Goal: Transaction & Acquisition: Purchase product/service

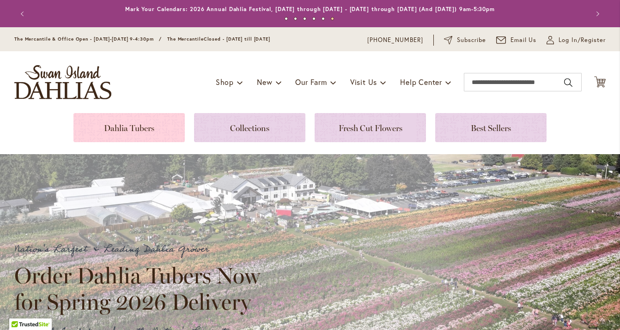
click at [138, 127] on link at bounding box center [128, 127] width 111 height 29
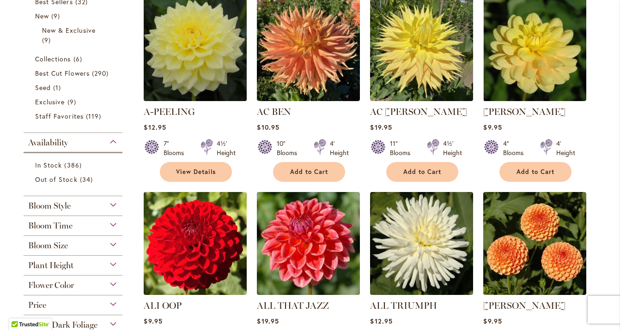
scroll to position [233, 0]
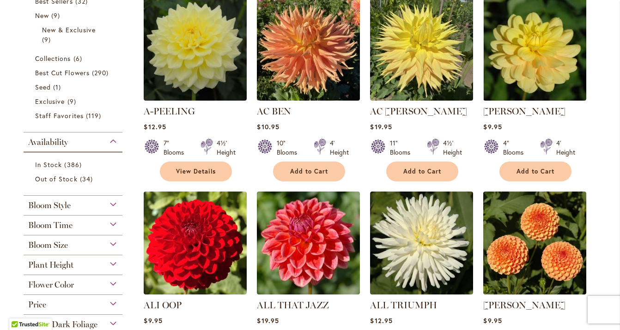
click at [113, 283] on div "Flower Color" at bounding box center [73, 282] width 99 height 15
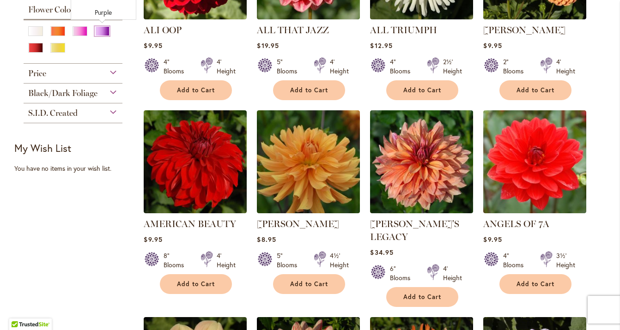
click at [102, 31] on div "Purple" at bounding box center [102, 31] width 15 height 10
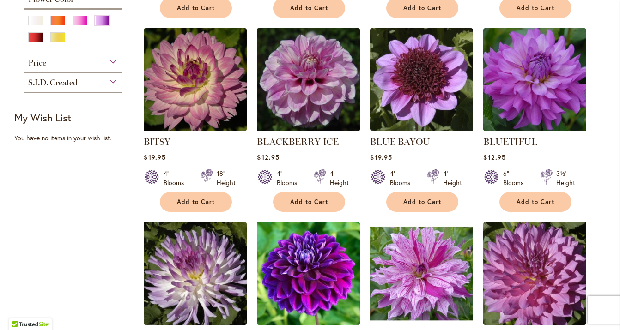
scroll to position [385, 0]
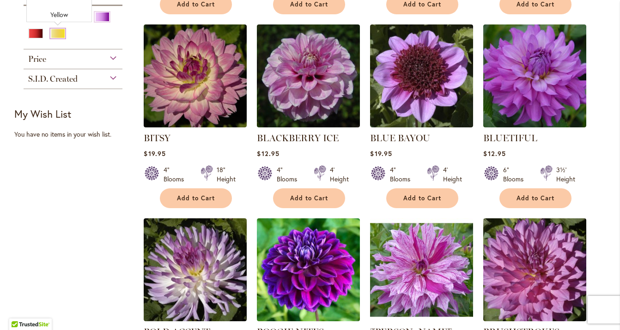
click at [56, 33] on div "Yellow" at bounding box center [57, 34] width 15 height 10
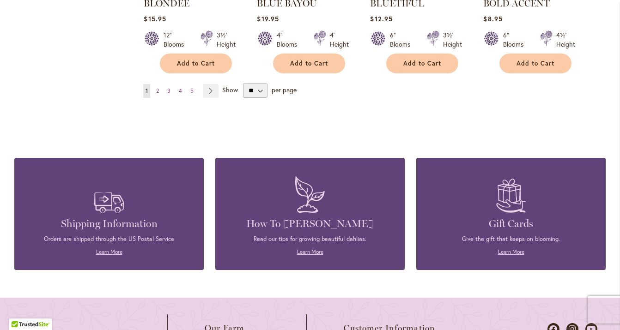
scroll to position [910, 0]
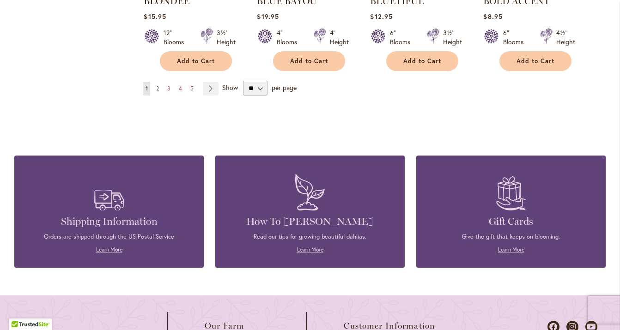
click at [157, 89] on span "2" at bounding box center [157, 88] width 3 height 7
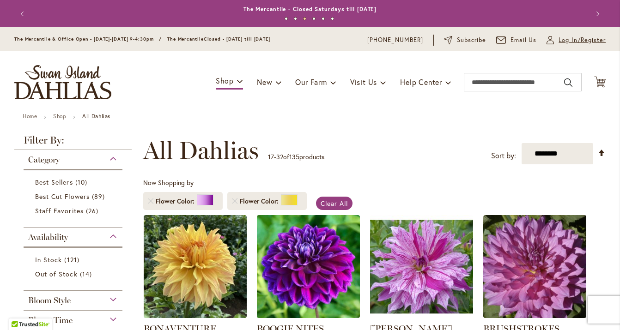
click at [564, 40] on span "Log In/Register" at bounding box center [582, 40] width 47 height 9
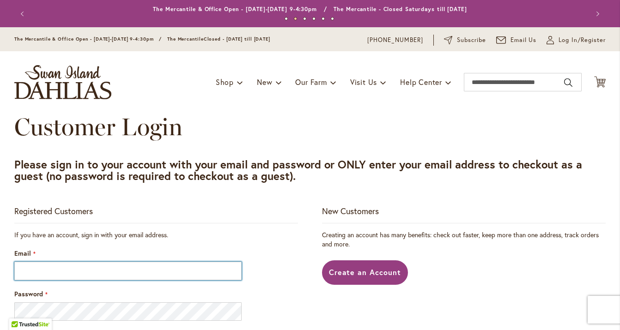
type input "**********"
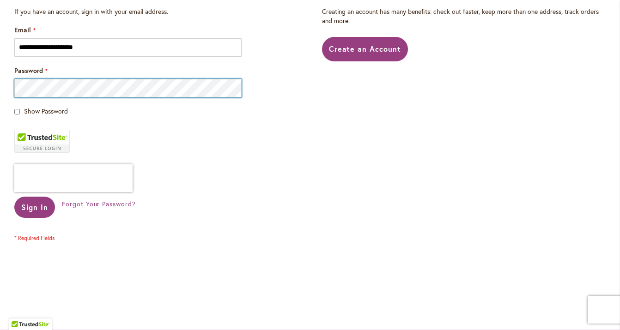
scroll to position [226, 0]
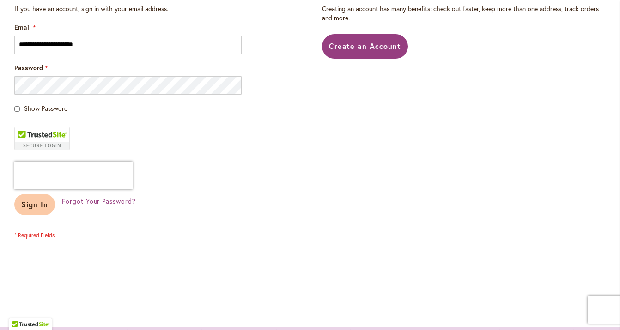
click at [31, 207] on span "Sign In" at bounding box center [34, 205] width 27 height 10
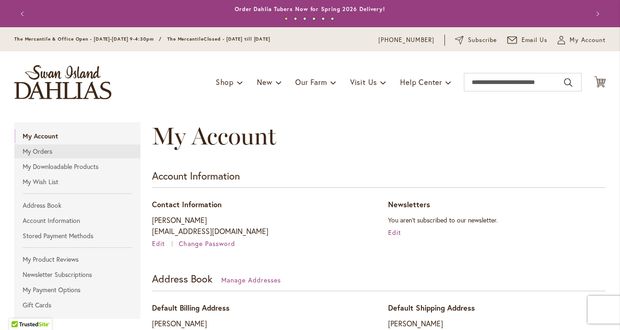
click at [41, 150] on link "My Orders" at bounding box center [77, 152] width 126 height 14
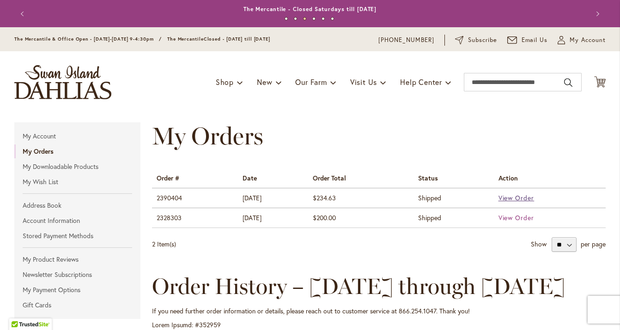
click at [518, 199] on span "View Order" at bounding box center [517, 198] width 36 height 9
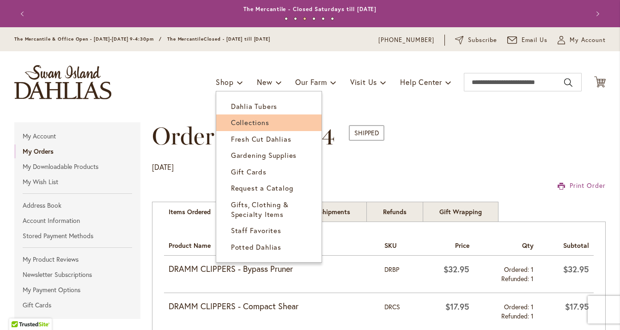
click at [246, 120] on span "Collections" at bounding box center [250, 122] width 38 height 9
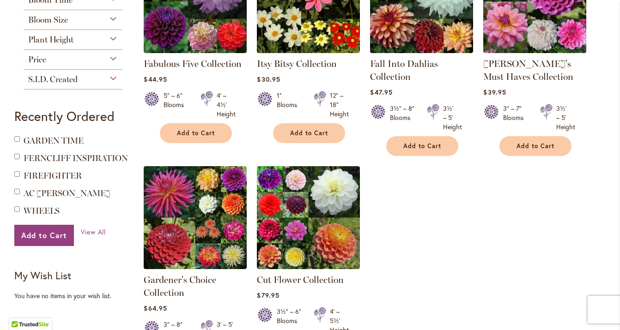
scroll to position [229, 0]
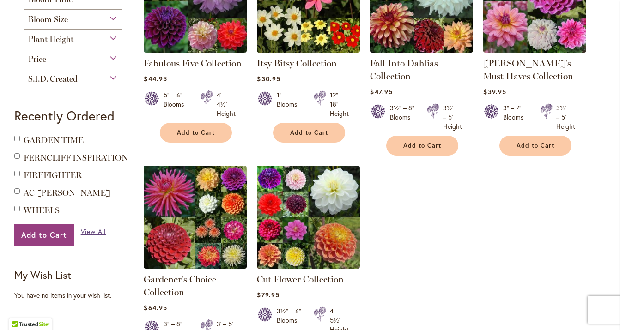
click at [95, 232] on span "View All" at bounding box center [93, 231] width 25 height 9
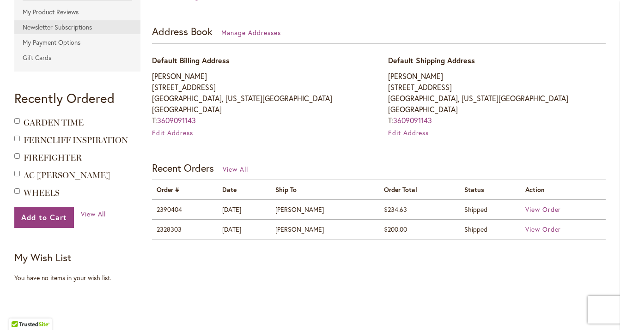
scroll to position [249, 0]
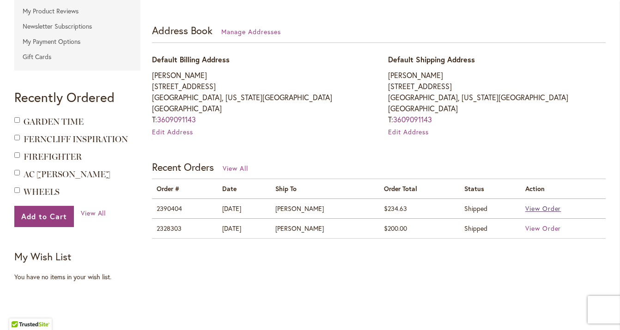
click at [538, 211] on span "View Order" at bounding box center [543, 208] width 36 height 9
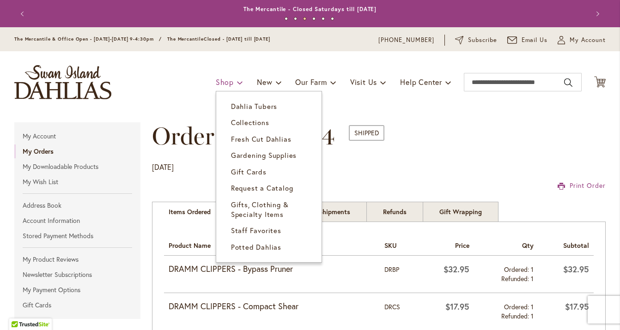
click at [237, 83] on span at bounding box center [240, 82] width 6 height 15
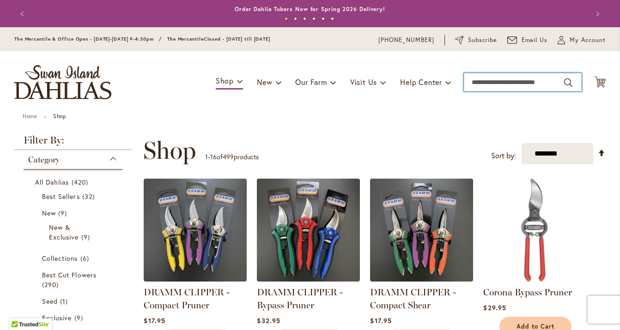
click at [492, 82] on input "Search" at bounding box center [523, 82] width 118 height 18
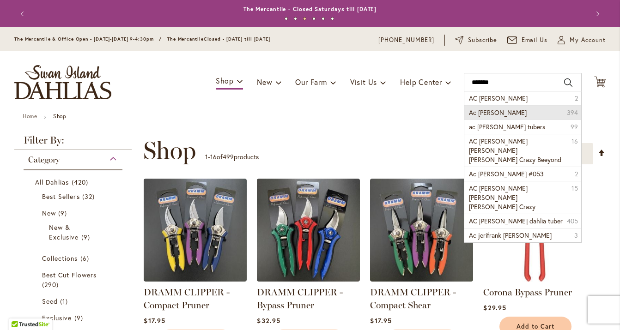
click at [489, 114] on span "Ac jeri dahlia" at bounding box center [498, 112] width 58 height 9
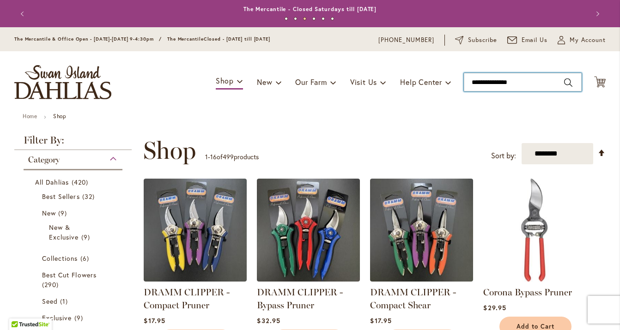
type input "**********"
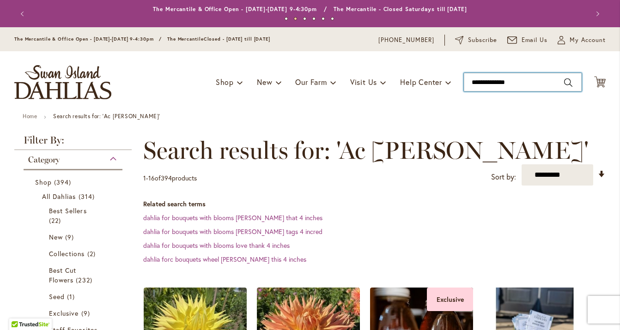
click at [516, 83] on input "**********" at bounding box center [523, 82] width 118 height 18
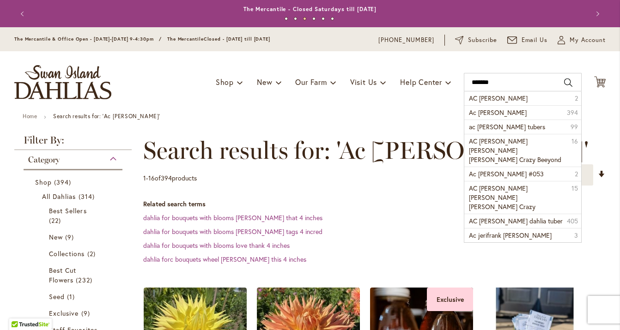
drag, startPoint x: 473, startPoint y: 94, endPoint x: 437, endPoint y: 112, distance: 40.7
click at [437, 112] on div "Toggle Nav Shop Dahlia Tubers Collections Fresh Cut Dahlias Gardening Supplies …" at bounding box center [310, 82] width 610 height 62
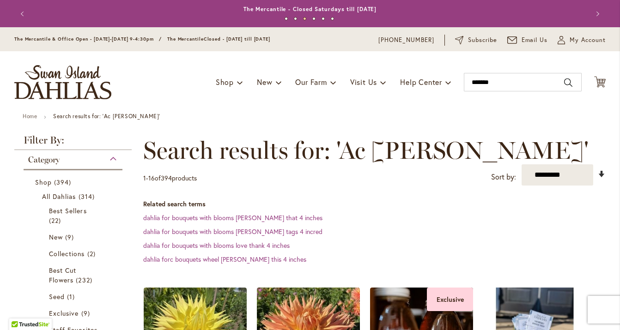
click at [602, 173] on link "Set Ascending Direction" at bounding box center [602, 174] width 8 height 11
type input "*******"
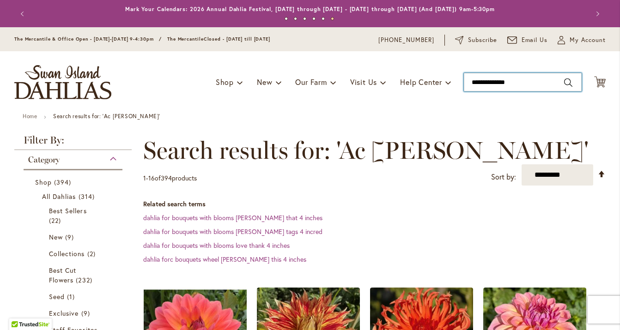
click at [519, 84] on input "**********" at bounding box center [523, 82] width 118 height 18
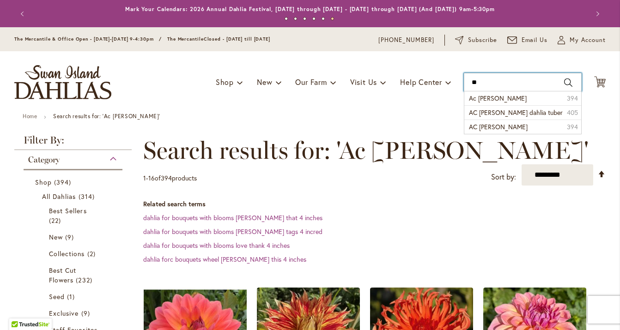
type input "*"
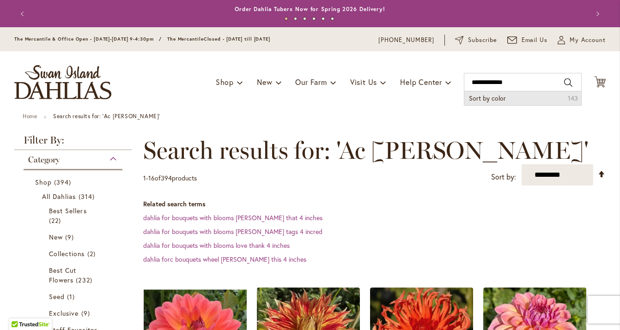
click at [505, 99] on span "Sort by color" at bounding box center [487, 98] width 37 height 9
type input "**********"
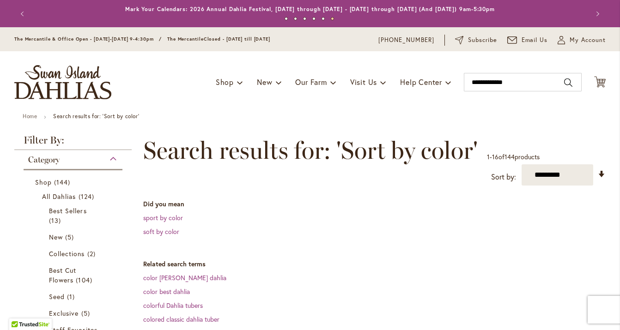
scroll to position [19, 0]
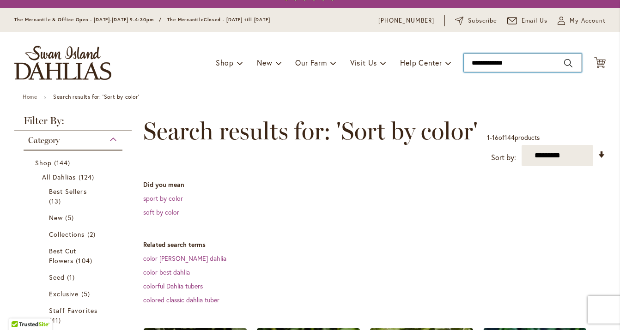
type input "**********"
click at [567, 62] on input "**********" at bounding box center [523, 63] width 118 height 18
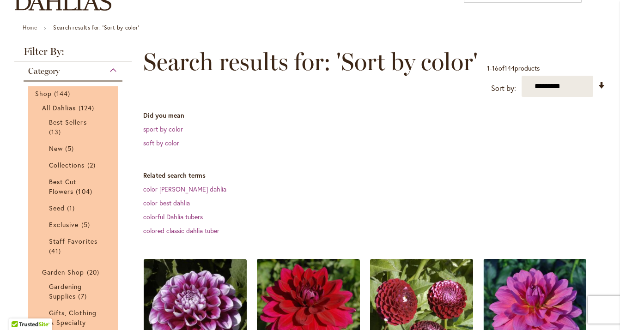
scroll to position [89, 0]
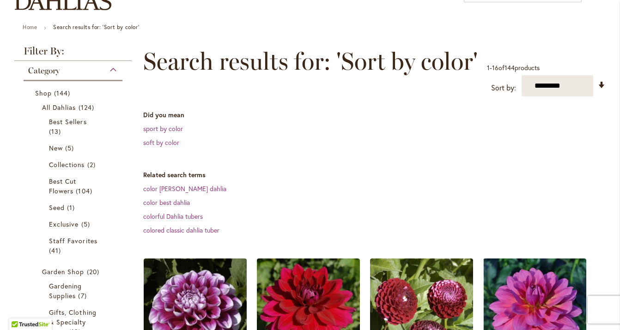
click at [115, 67] on div "Category" at bounding box center [73, 68] width 99 height 15
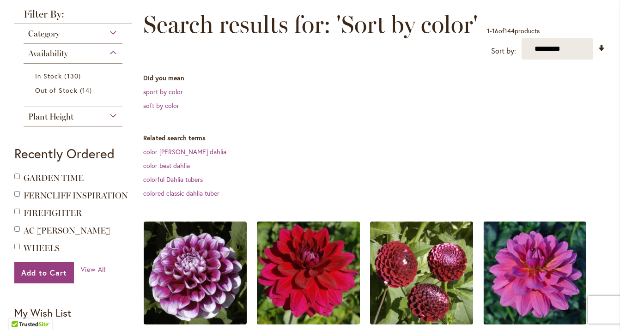
scroll to position [125, 0]
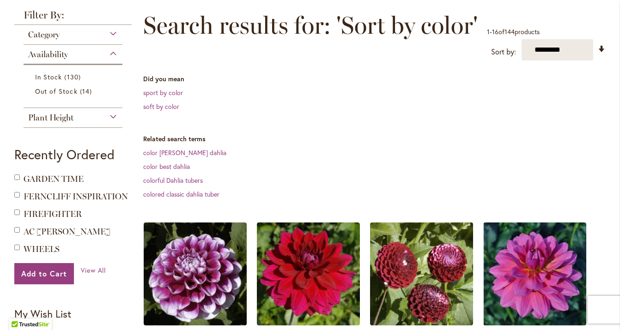
click at [112, 31] on div "Category" at bounding box center [73, 32] width 99 height 15
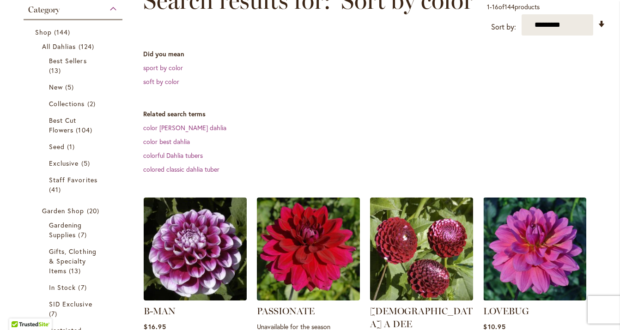
click at [114, 6] on div "Category" at bounding box center [73, 7] width 99 height 15
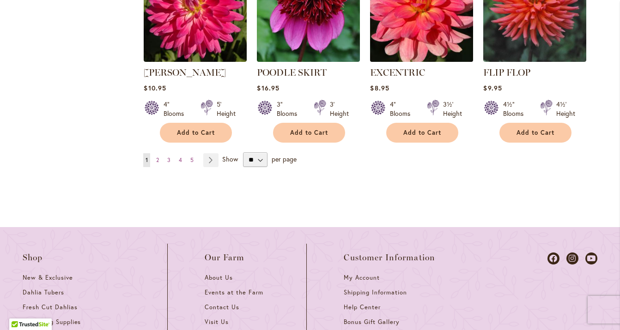
scroll to position [986, 0]
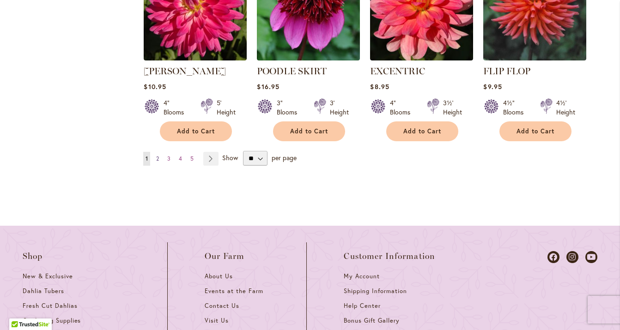
click at [158, 155] on span "2" at bounding box center [157, 158] width 3 height 7
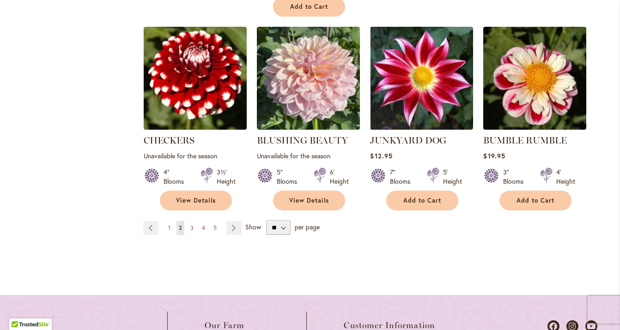
scroll to position [917, 0]
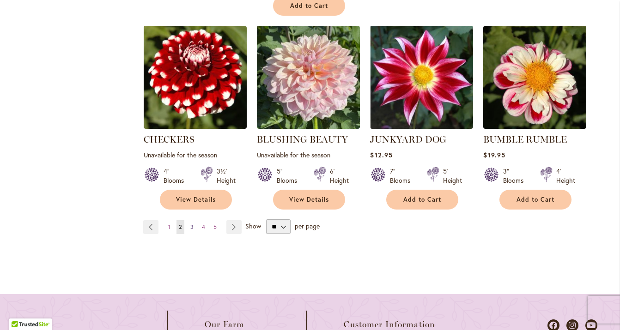
click at [191, 224] on span "3" at bounding box center [191, 227] width 3 height 7
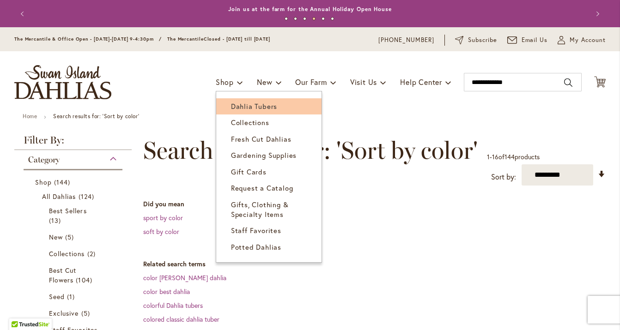
click at [244, 108] on span "Dahlia Tubers" at bounding box center [254, 106] width 46 height 9
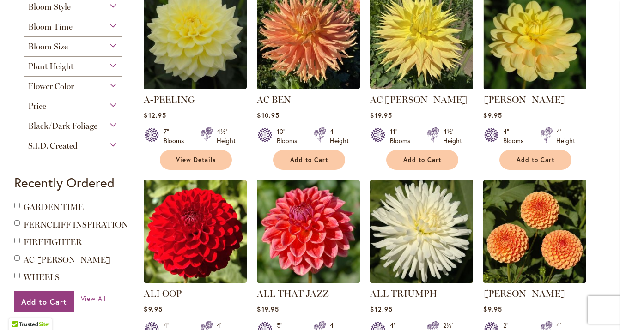
scroll to position [243, 0]
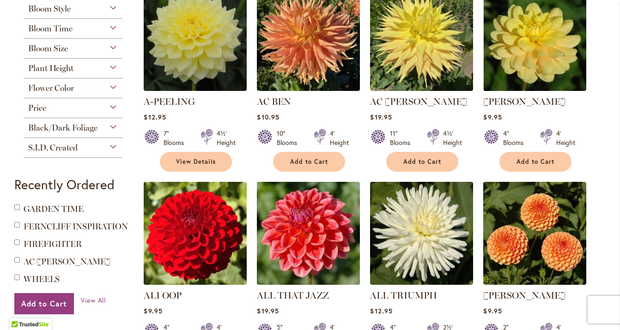
click at [115, 86] on div "Flower Color" at bounding box center [73, 86] width 99 height 15
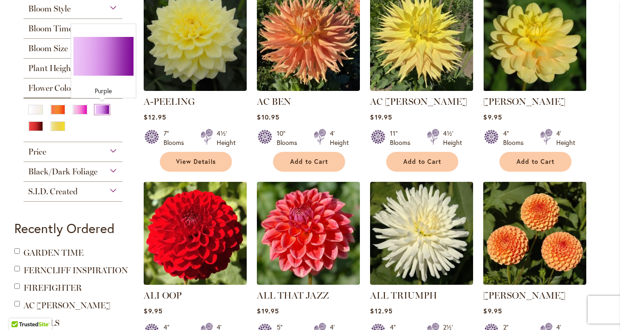
click at [106, 113] on div "Purple" at bounding box center [102, 110] width 15 height 10
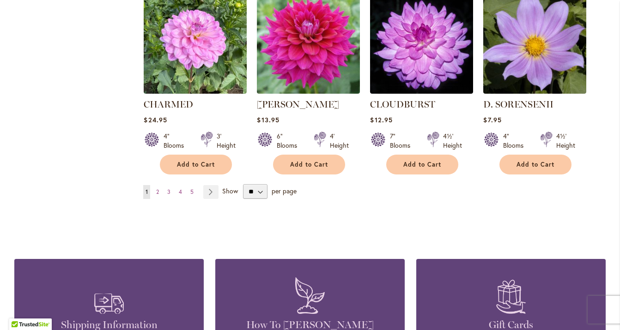
scroll to position [808, 0]
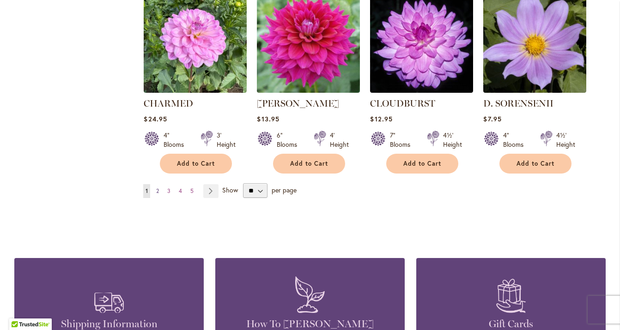
click at [159, 190] on span "2" at bounding box center [157, 191] width 3 height 7
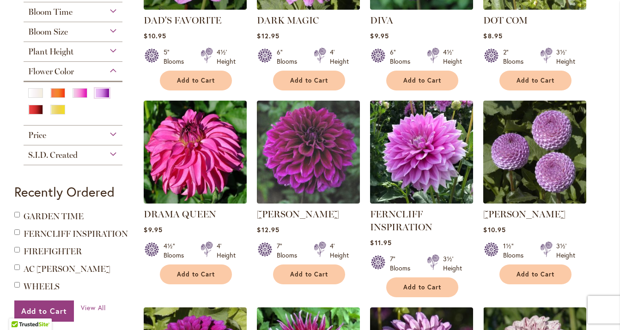
scroll to position [311, 0]
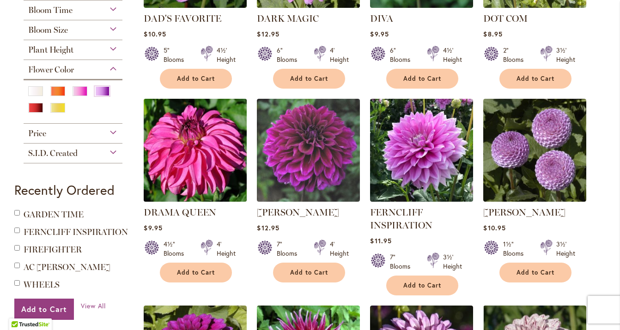
click at [226, 129] on img at bounding box center [195, 150] width 108 height 108
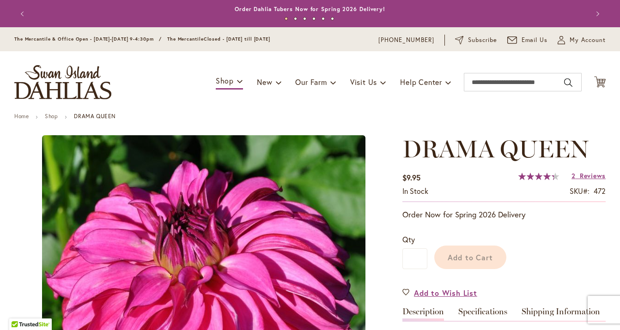
type input "******"
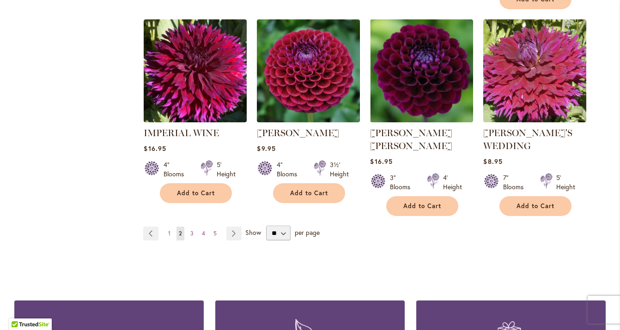
scroll to position [805, 0]
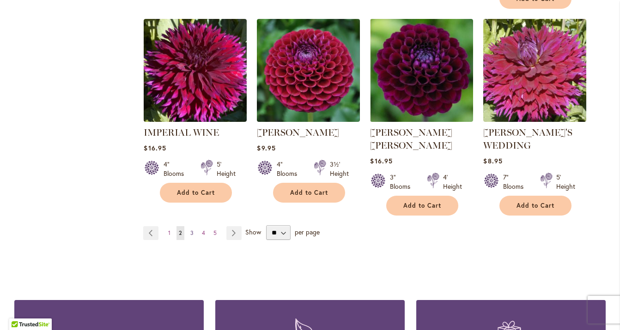
click at [193, 230] on span "3" at bounding box center [191, 233] width 3 height 7
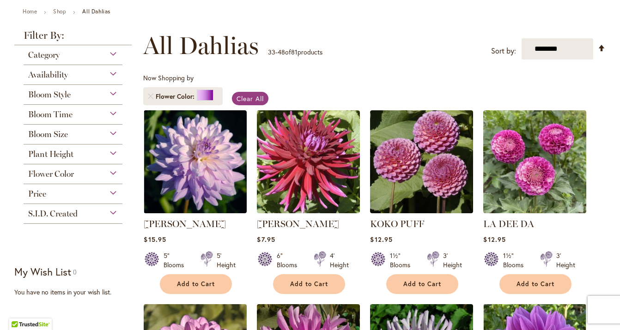
scroll to position [115, 0]
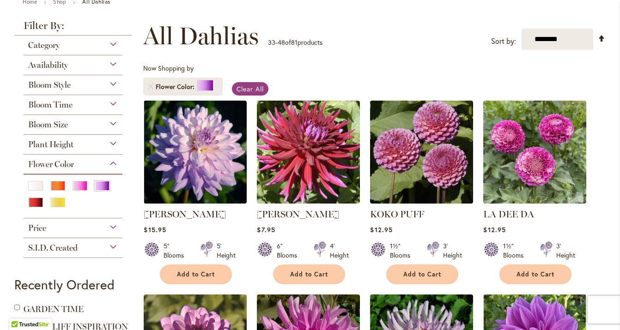
click at [193, 218] on link "JORDAN NICOLE" at bounding box center [185, 214] width 82 height 11
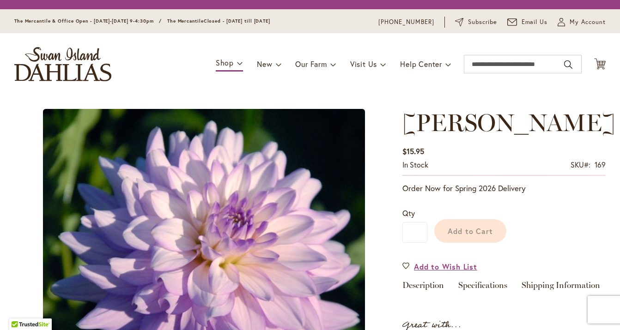
scroll to position [36, 0]
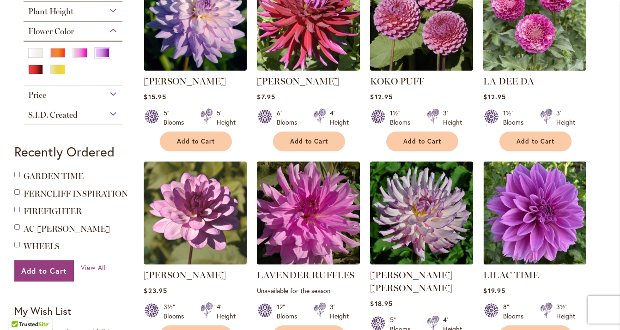
scroll to position [246, 0]
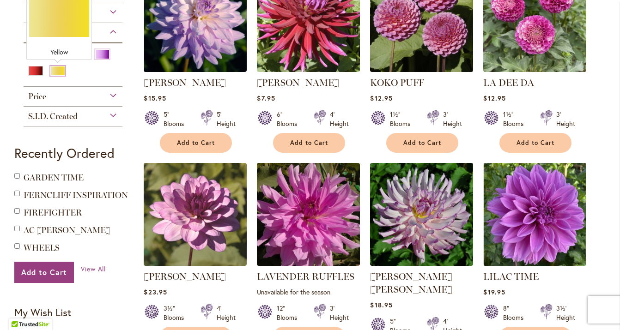
click at [56, 69] on div "Yellow" at bounding box center [57, 71] width 15 height 10
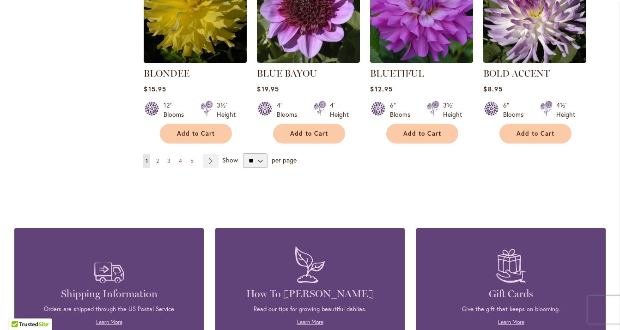
scroll to position [838, 0]
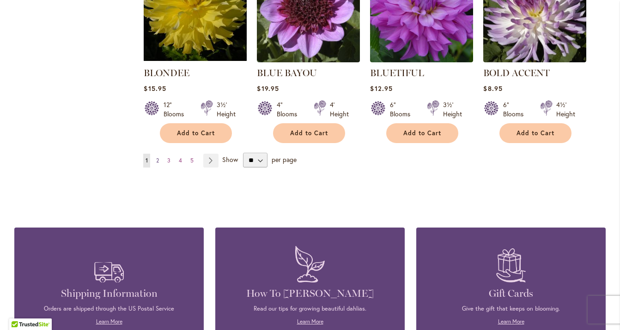
click at [159, 163] on span "2" at bounding box center [157, 160] width 3 height 7
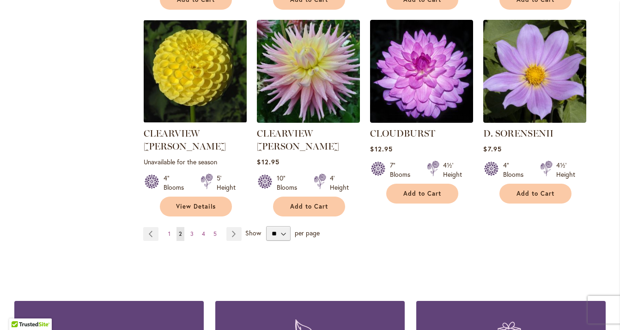
scroll to position [778, 0]
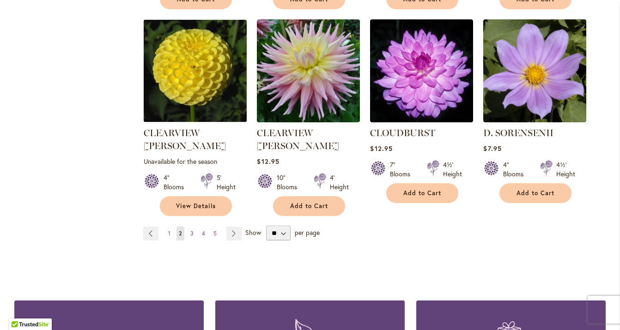
click at [192, 230] on span "3" at bounding box center [191, 233] width 3 height 7
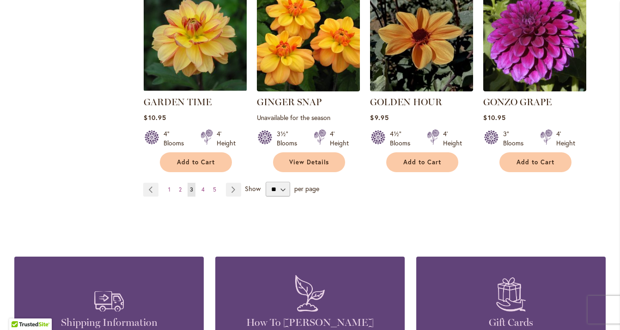
scroll to position [823, 0]
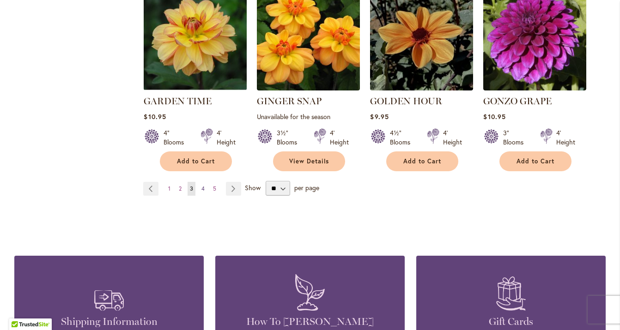
click at [202, 188] on span "4" at bounding box center [203, 188] width 3 height 7
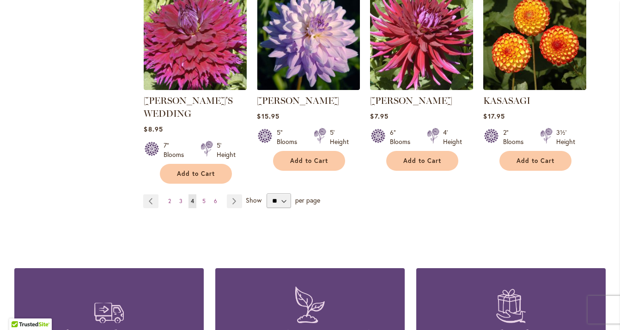
scroll to position [850, 0]
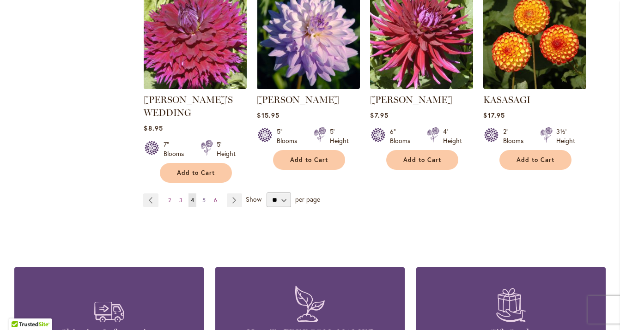
click at [205, 197] on span "5" at bounding box center [203, 200] width 3 height 7
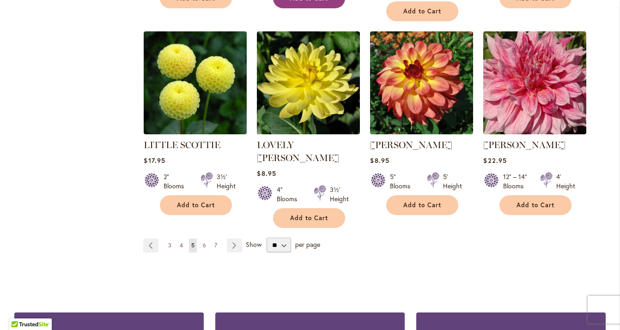
scroll to position [793, 0]
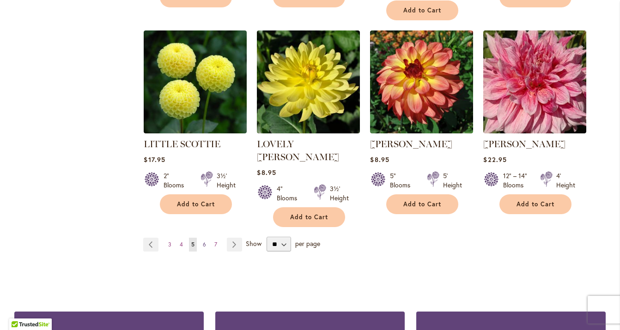
click at [204, 241] on span "6" at bounding box center [204, 244] width 3 height 7
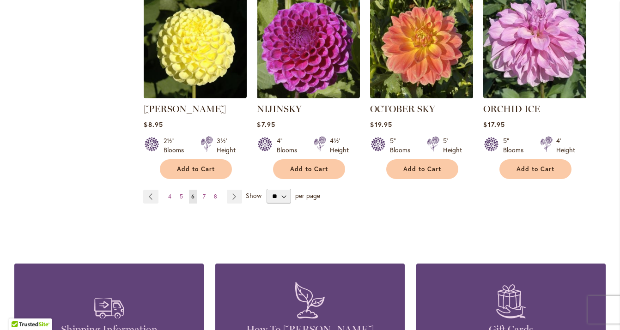
scroll to position [842, 0]
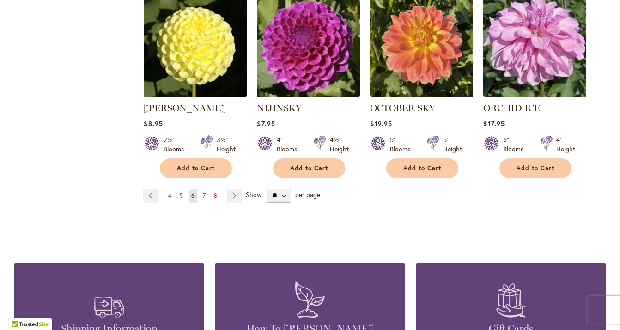
click at [203, 192] on span "7" at bounding box center [204, 195] width 3 height 7
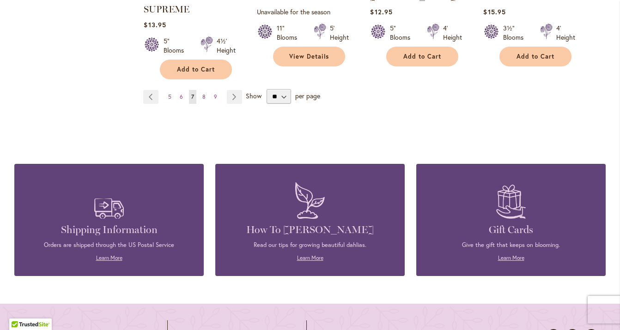
scroll to position [930, 0]
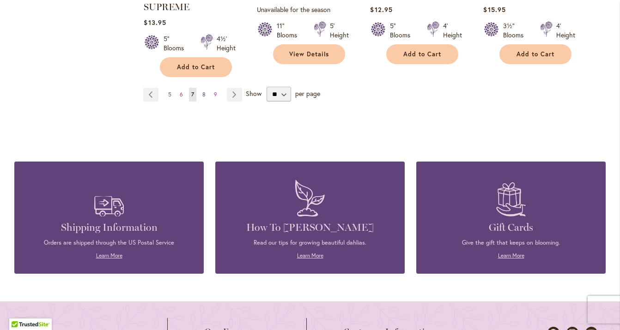
click at [202, 88] on link "Page 8" at bounding box center [204, 95] width 8 height 14
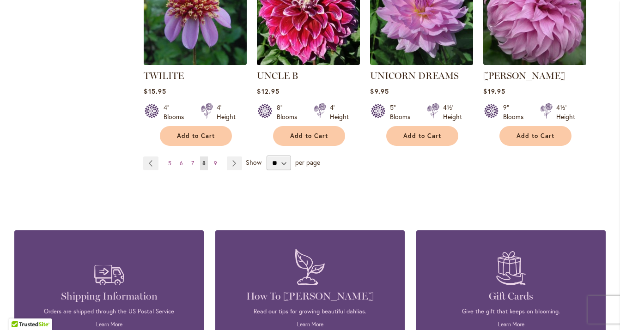
scroll to position [849, 0]
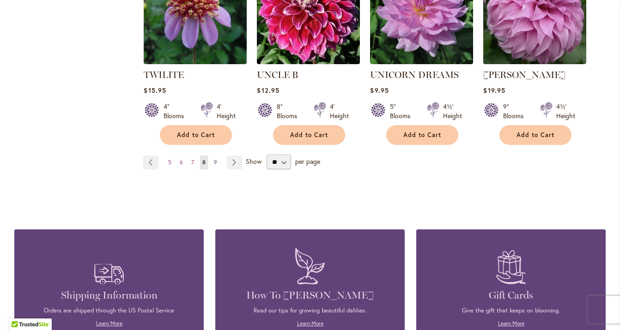
click at [214, 159] on span "9" at bounding box center [215, 162] width 3 height 7
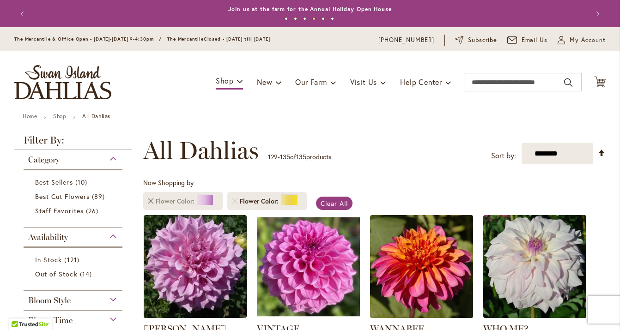
click at [151, 202] on link "Remove Flower Color Purple" at bounding box center [151, 202] width 6 height 6
click at [148, 199] on link "Remove Flower Color Purple" at bounding box center [151, 202] width 6 height 6
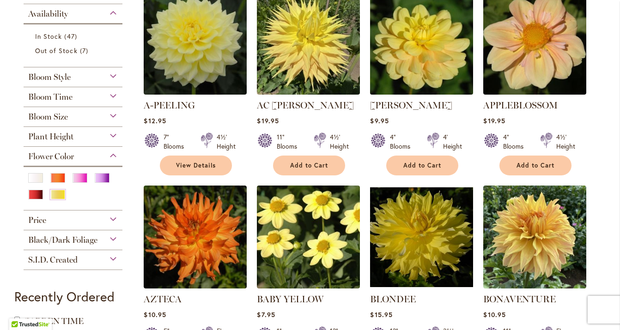
scroll to position [225, 0]
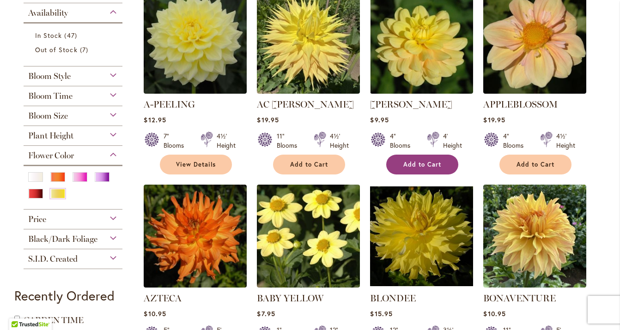
click at [401, 172] on button "Add to Cart" at bounding box center [422, 165] width 72 height 20
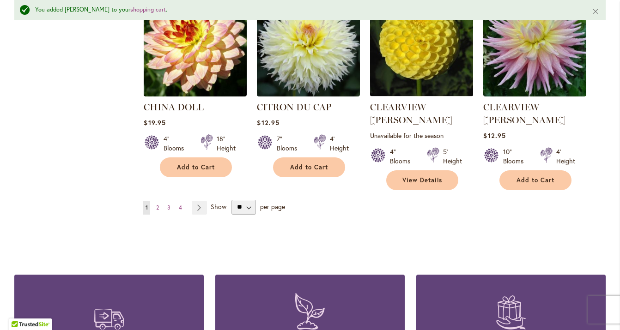
scroll to position [830, 0]
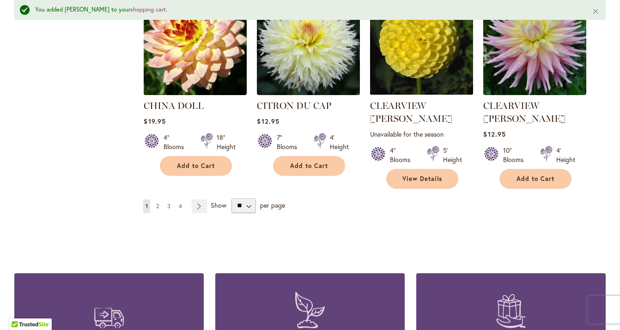
click at [159, 203] on span "2" at bounding box center [157, 206] width 3 height 7
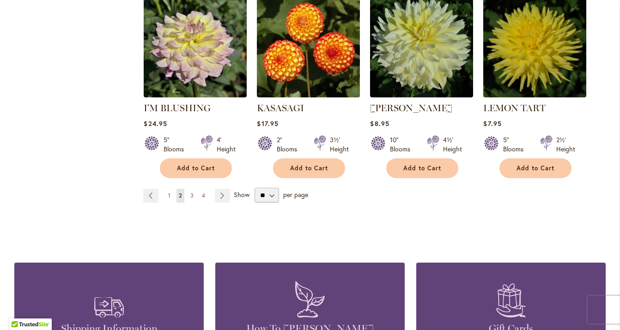
scroll to position [818, 0]
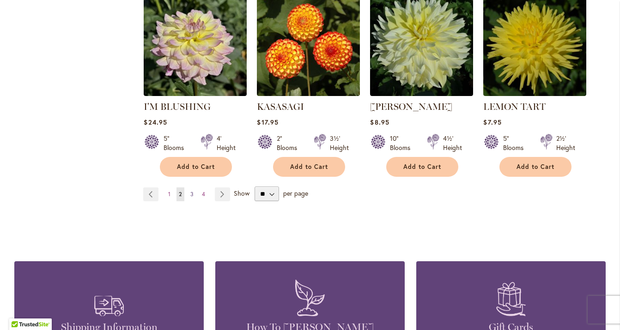
click at [191, 194] on span "3" at bounding box center [191, 194] width 3 height 7
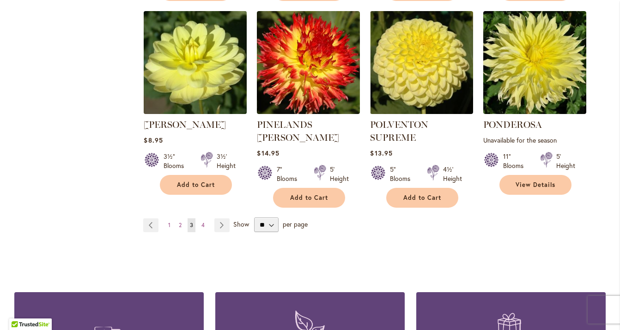
scroll to position [813, 0]
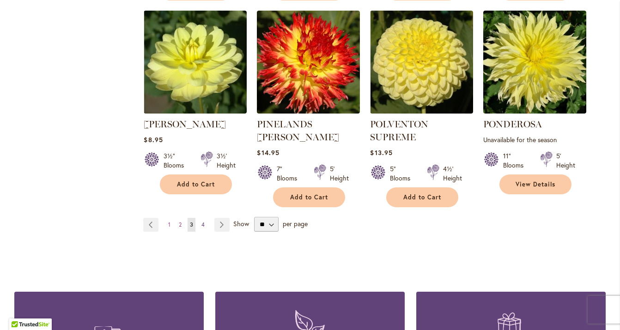
click at [203, 221] on span "4" at bounding box center [203, 224] width 3 height 7
